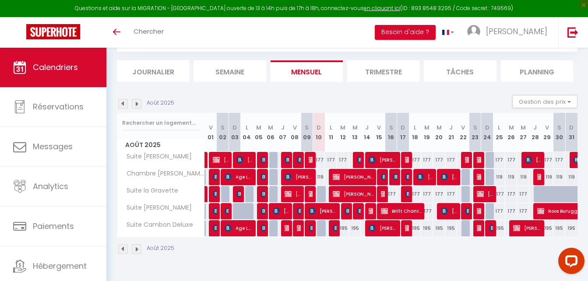
click at [321, 175] on div "119" at bounding box center [319, 177] width 12 height 16
type input "119"
type input "Dim 10 Août 2025"
type input "Lun 11 Août 2025"
click at [319, 159] on div "177" at bounding box center [319, 160] width 12 height 16
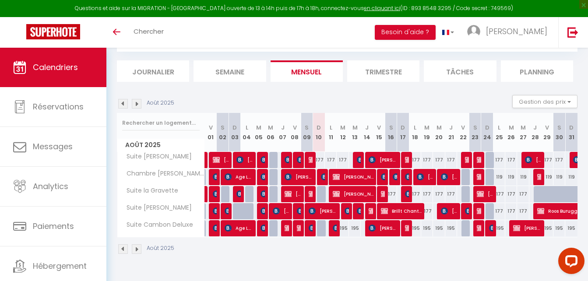
type input "177"
select select "1"
type input "Dim 10 Août 2025"
type input "Lun 11 Août 2025"
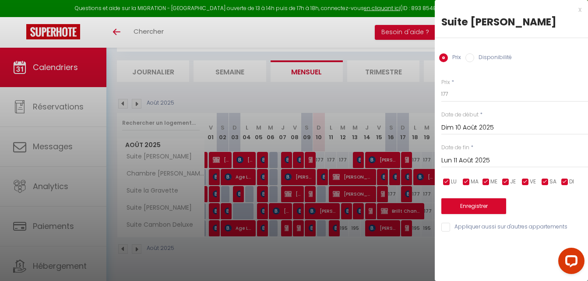
click at [471, 57] on input "Disponibilité" at bounding box center [469, 57] width 9 height 9
radio input "true"
radio input "false"
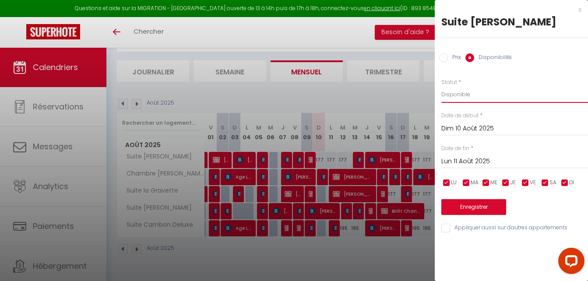
click at [453, 94] on select "Disponible Indisponible" at bounding box center [514, 94] width 147 height 17
select select "0"
click at [441, 86] on select "Disponible Indisponible" at bounding box center [514, 94] width 147 height 17
click at [459, 210] on button "Enregistrer" at bounding box center [473, 207] width 65 height 16
